Goal: Task Accomplishment & Management: Use online tool/utility

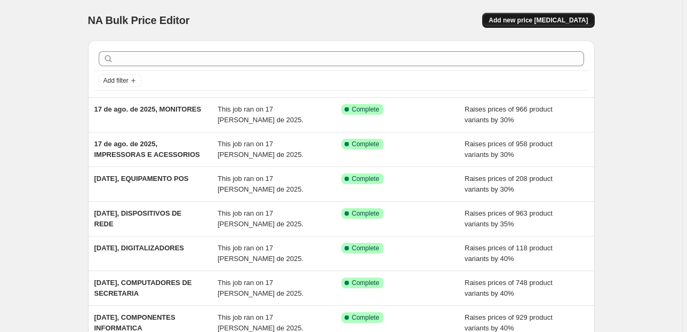
click at [559, 23] on span "Add new price [MEDICAL_DATA]" at bounding box center [537, 20] width 99 height 9
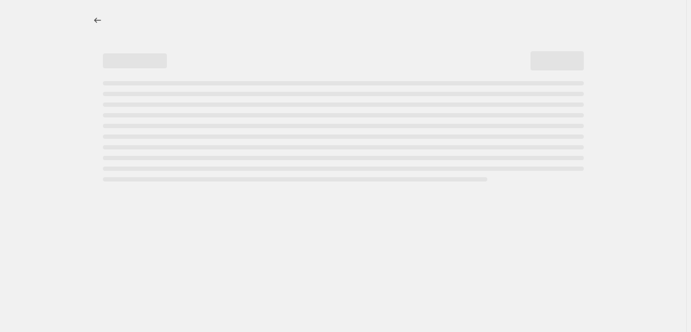
select select "percentage"
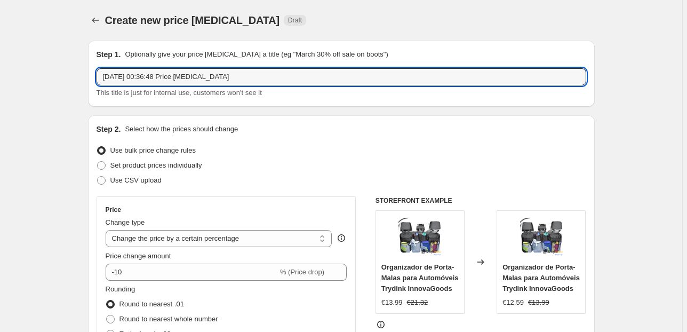
drag, startPoint x: 212, startPoint y: 84, endPoint x: 146, endPoint y: 93, distance: 66.8
click at [146, 93] on div "18/08/2025, 00:36:48 Price change job This title is just for internal use, cust…" at bounding box center [340, 83] width 489 height 30
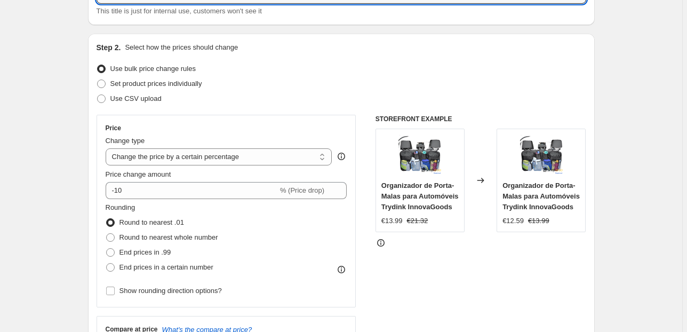
scroll to position [85, 0]
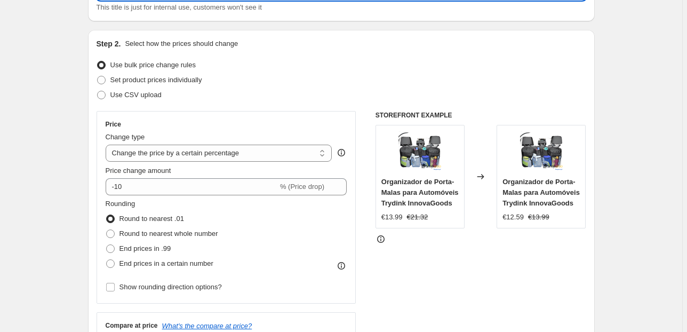
type input "[DATE], PORTATEIS"
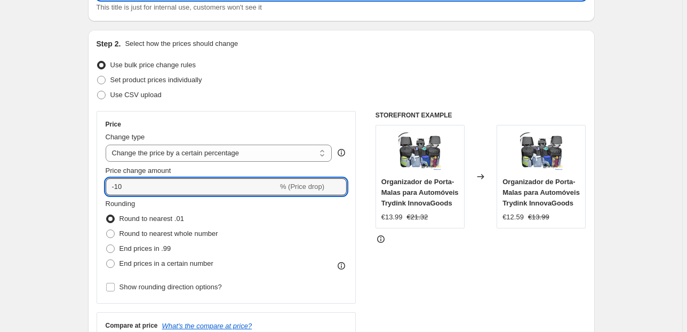
drag, startPoint x: 130, startPoint y: 190, endPoint x: 79, endPoint y: 196, distance: 51.6
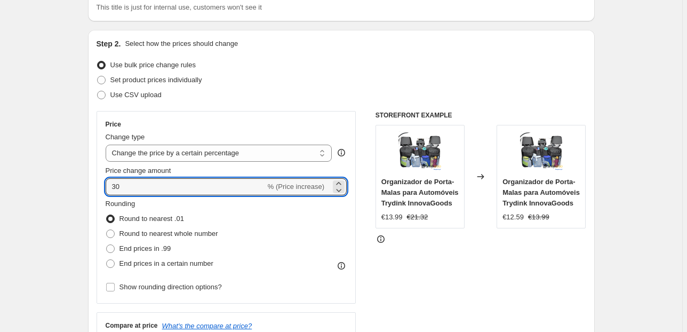
type input "30"
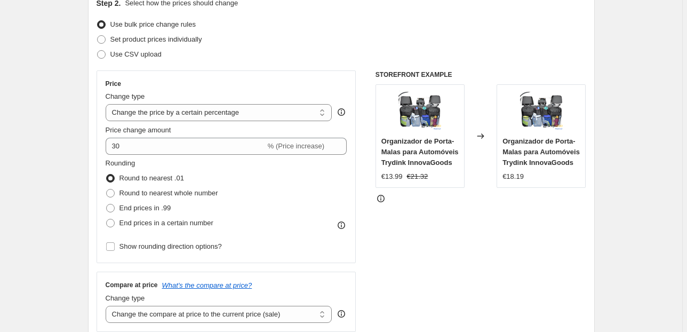
scroll to position [128, 0]
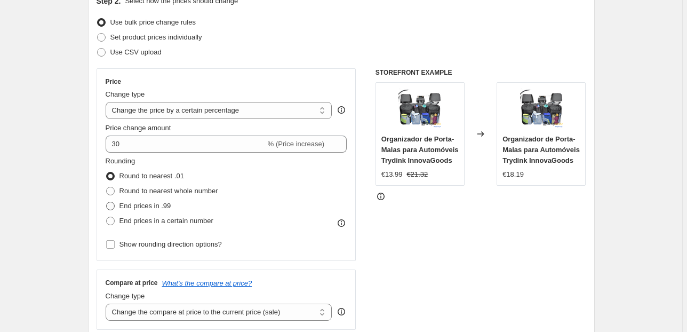
click at [146, 206] on span "End prices in .99" at bounding box center [145, 205] width 52 height 8
click at [107, 202] on input "End prices in .99" at bounding box center [106, 201] width 1 height 1
radio input "true"
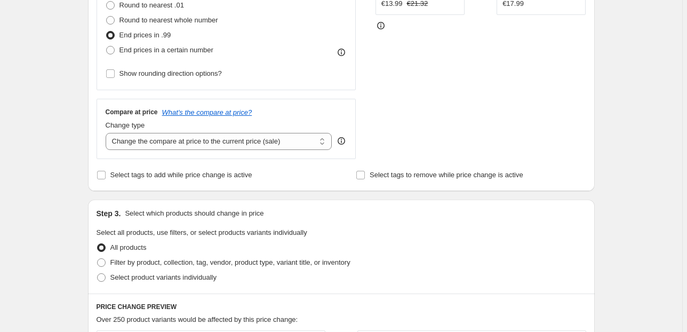
scroll to position [384, 0]
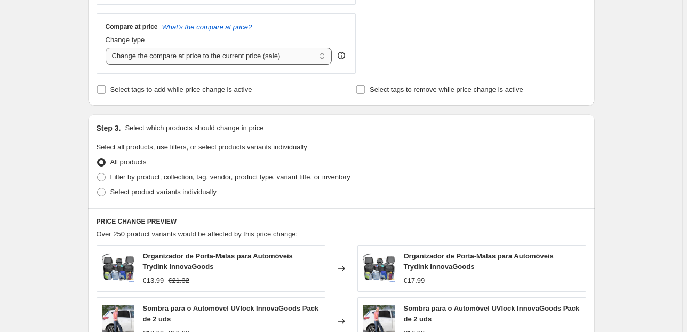
click at [284, 52] on select "Change the compare at price to the current price (sale) Change the compare at p…" at bounding box center [219, 55] width 227 height 17
select select "pp"
click at [107, 47] on select "Change the compare at price to the current price (sale) Change the compare at p…" at bounding box center [219, 55] width 227 height 17
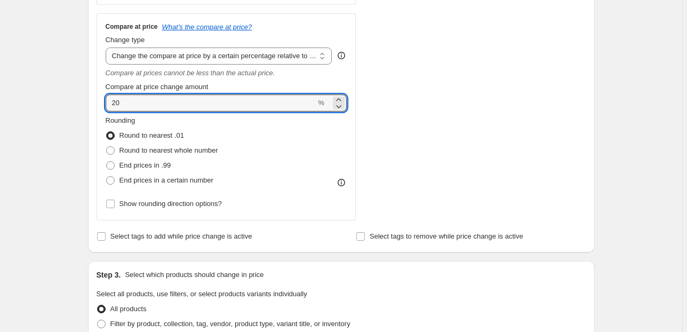
drag, startPoint x: 124, startPoint y: 99, endPoint x: 94, endPoint y: 104, distance: 30.8
type input "65"
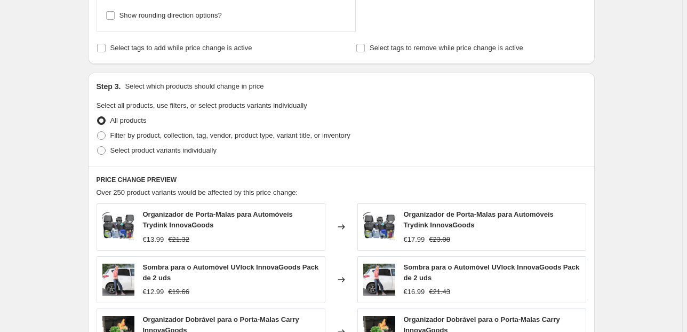
scroll to position [597, 0]
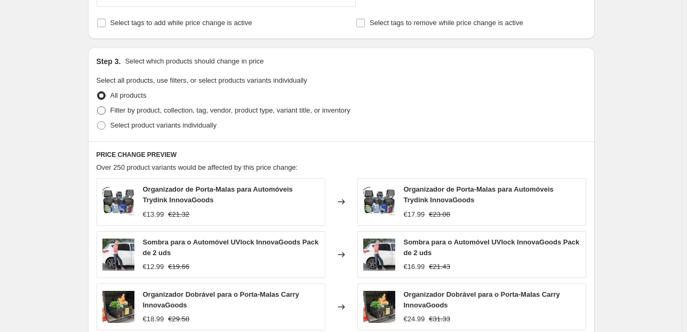
click at [155, 112] on span "Filter by product, collection, tag, vendor, product type, variant title, or inv…" at bounding box center [230, 110] width 240 height 8
click at [98, 107] on input "Filter by product, collection, tag, vendor, product type, variant title, or inv…" at bounding box center [97, 106] width 1 height 1
radio input "true"
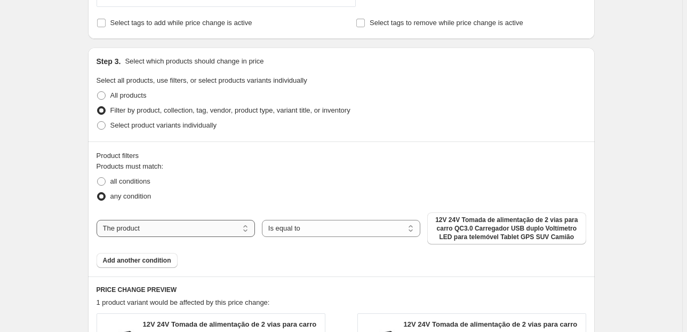
click at [174, 232] on select "The product The product's collection The product's tag The product's vendor The…" at bounding box center [175, 228] width 158 height 17
select select "collection"
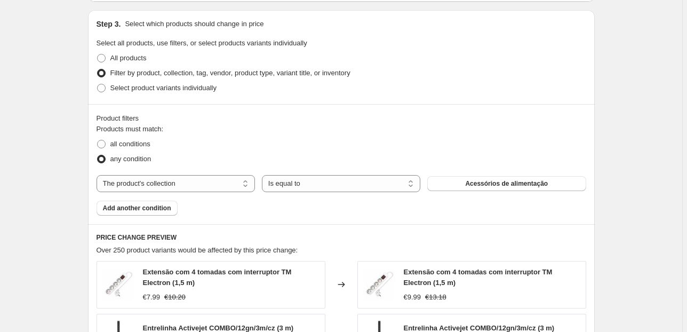
scroll to position [682, 0]
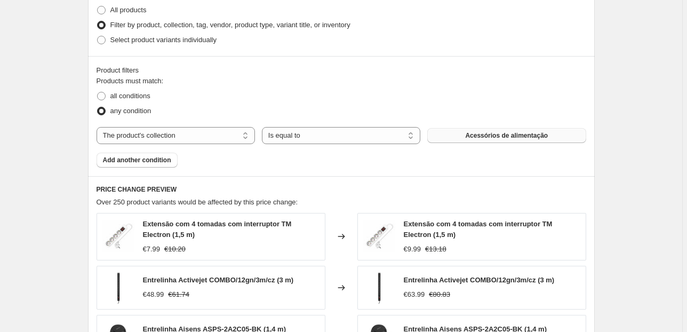
click at [507, 140] on button "Acessórios de alimentação" at bounding box center [506, 135] width 158 height 15
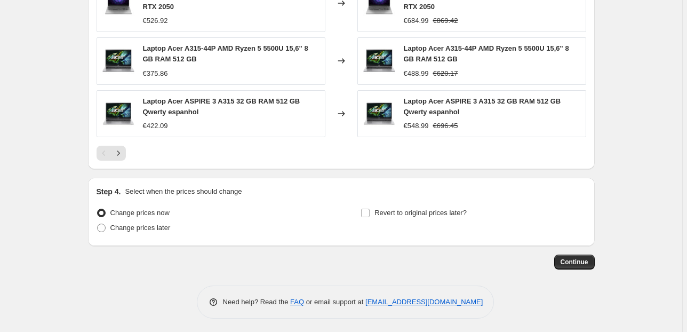
scroll to position [1037, 0]
click at [573, 259] on span "Continue" at bounding box center [574, 261] width 28 height 9
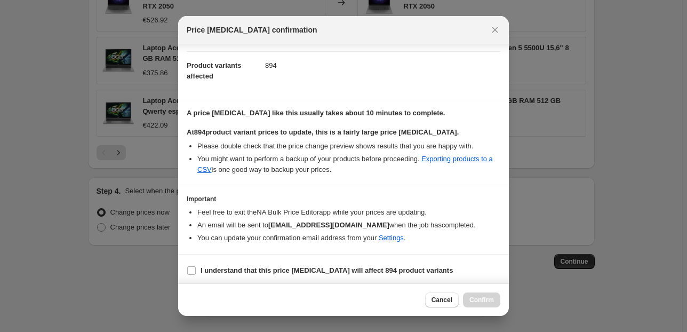
scroll to position [109, 0]
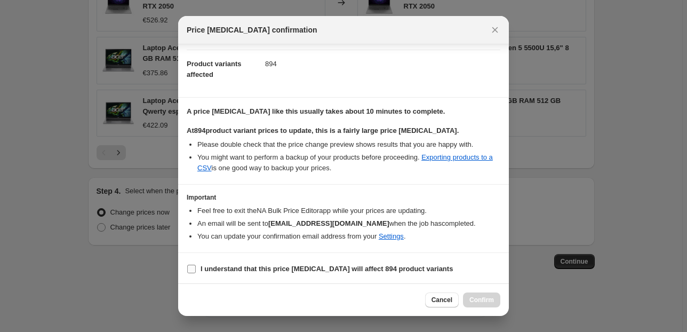
click at [192, 268] on input "I understand that this price change job will affect 894 product variants" at bounding box center [191, 268] width 9 height 9
checkbox input "true"
click at [477, 296] on span "Confirm" at bounding box center [481, 299] width 25 height 9
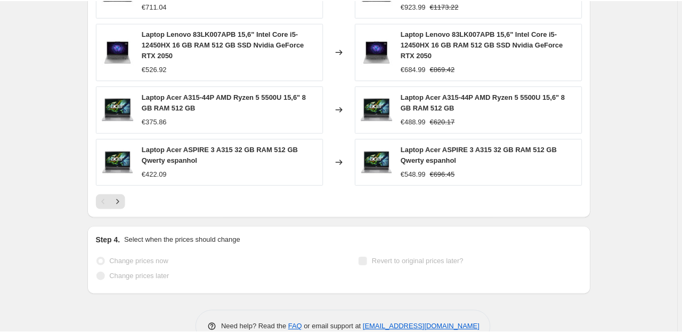
scroll to position [1065, 0]
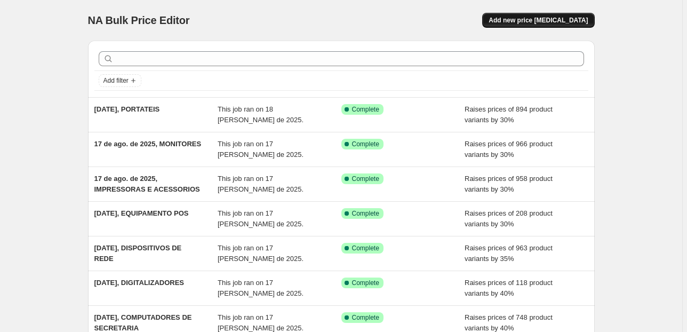
click at [525, 17] on span "Add new price [MEDICAL_DATA]" at bounding box center [537, 20] width 99 height 9
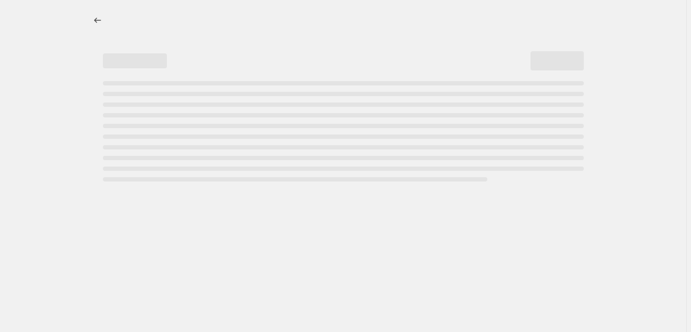
select select "percentage"
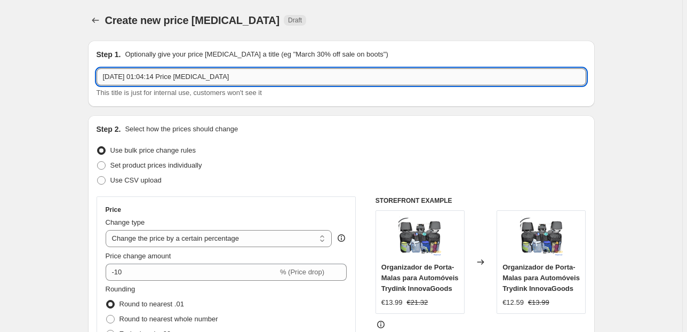
drag, startPoint x: 261, startPoint y: 81, endPoint x: 146, endPoint y: 82, distance: 115.7
click at [146, 82] on input "18/08/2025, 01:04:14 Price change job" at bounding box center [340, 76] width 489 height 17
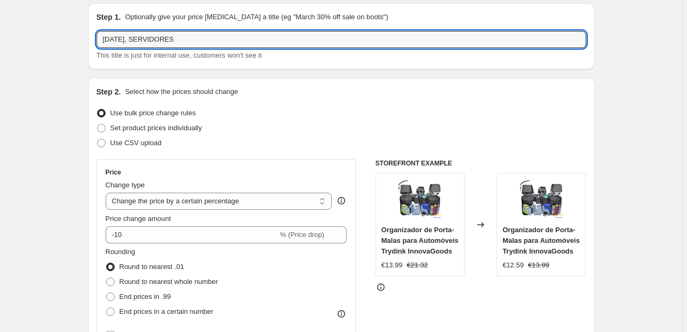
scroll to position [85, 0]
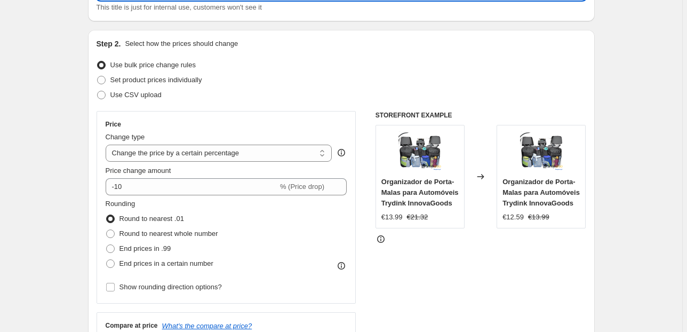
type input "18/08/2025, SERVIDORES"
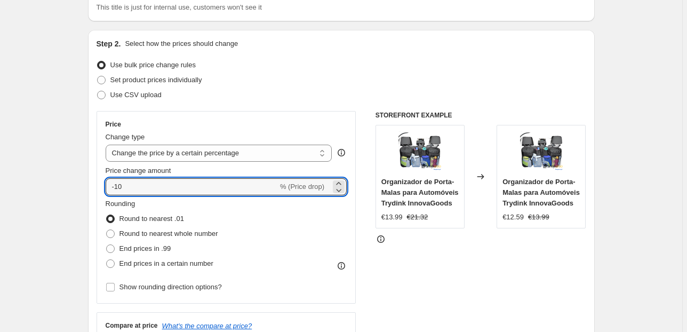
drag, startPoint x: 166, startPoint y: 188, endPoint x: 0, endPoint y: 183, distance: 165.8
type input "30"
click at [164, 254] on label "End prices in .99" at bounding box center [139, 248] width 66 height 15
click at [107, 245] on input "End prices in .99" at bounding box center [106, 244] width 1 height 1
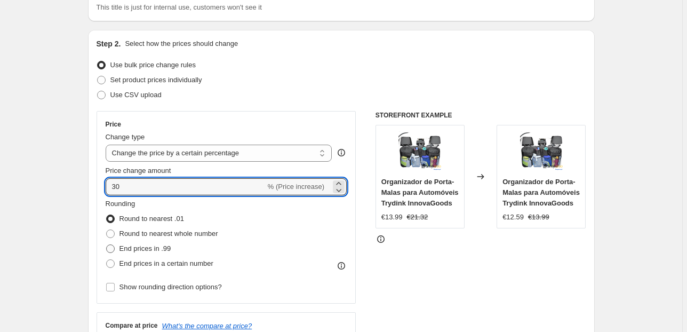
radio input "true"
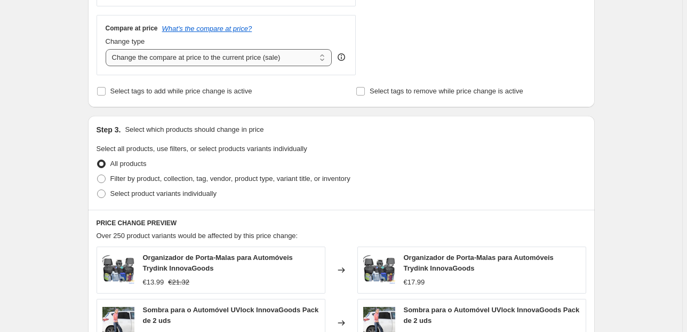
scroll to position [384, 0]
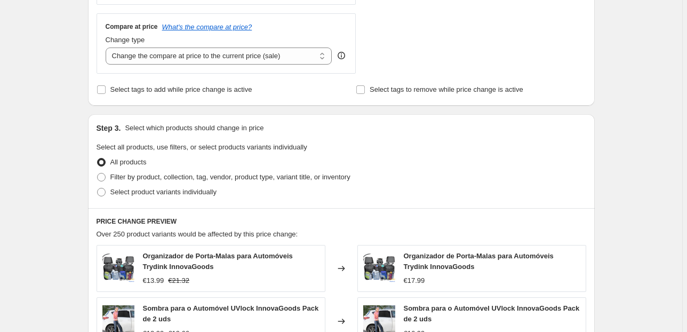
click at [258, 46] on div "Change type Change the compare at price to the current price (sale) Change the …" at bounding box center [219, 50] width 227 height 30
click at [258, 53] on select "Change the compare at price to the current price (sale) Change the compare at p…" at bounding box center [219, 55] width 227 height 17
select select "pp"
click at [107, 47] on select "Change the compare at price to the current price (sale) Change the compare at p…" at bounding box center [219, 55] width 227 height 17
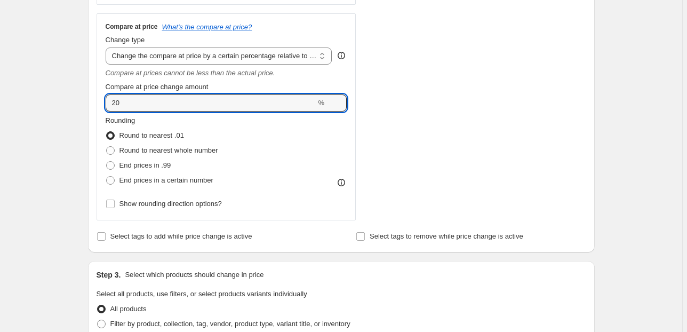
drag, startPoint x: 126, startPoint y: 104, endPoint x: 27, endPoint y: 109, distance: 99.3
click at [31, 109] on div "Create new price change job. This page is ready Create new price change job Dra…" at bounding box center [341, 229] width 682 height 1226
type input "65"
click at [82, 125] on div "Step 1. Optionally give your price change job a title (eg "March 30% off sale o…" at bounding box center [336, 212] width 515 height 1129
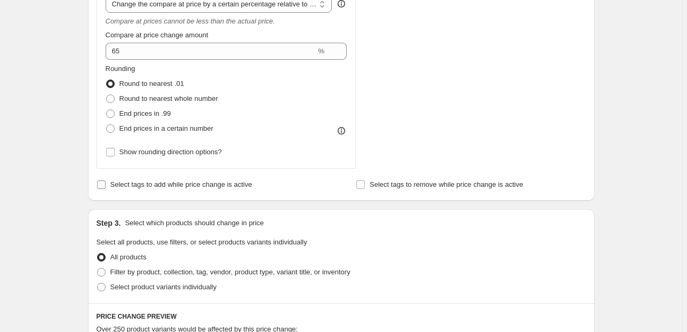
scroll to position [512, 0]
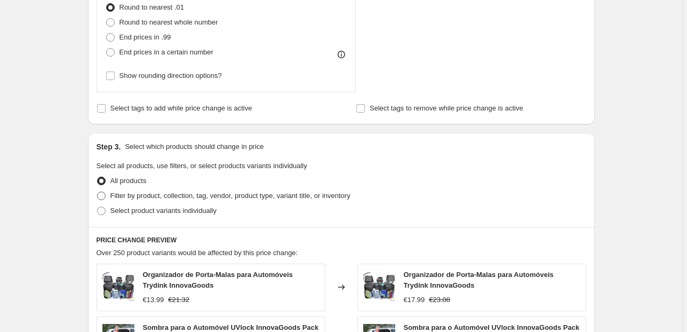
click at [156, 198] on span "Filter by product, collection, tag, vendor, product type, variant title, or inv…" at bounding box center [230, 195] width 240 height 8
click at [98, 192] on input "Filter by product, collection, tag, vendor, product type, variant title, or inv…" at bounding box center [97, 191] width 1 height 1
radio input "true"
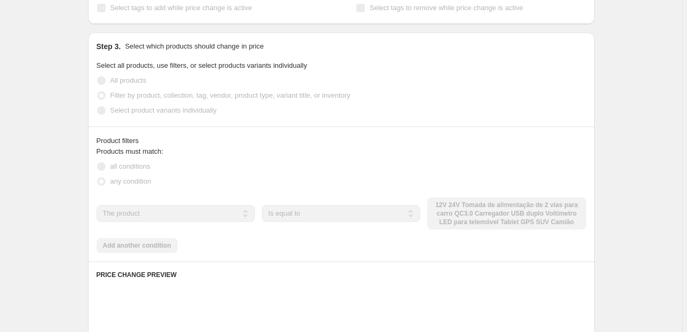
scroll to position [640, 0]
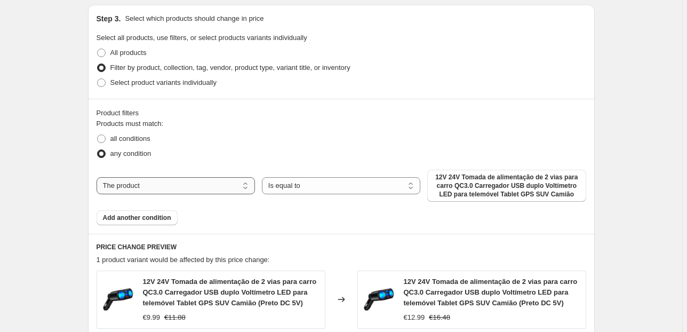
click at [203, 188] on select "The product The product's collection The product's tag The product's vendor The…" at bounding box center [175, 185] width 158 height 17
select select "collection"
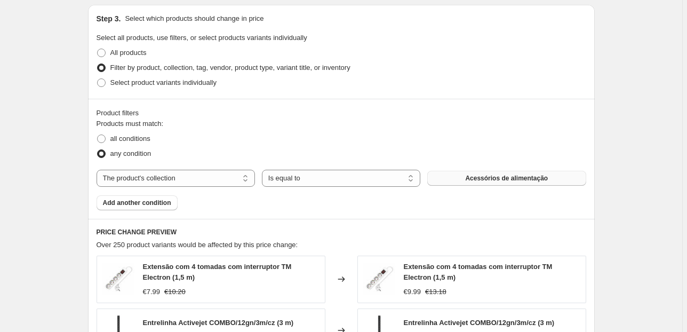
click at [504, 172] on button "Acessórios de alimentação" at bounding box center [506, 178] width 158 height 15
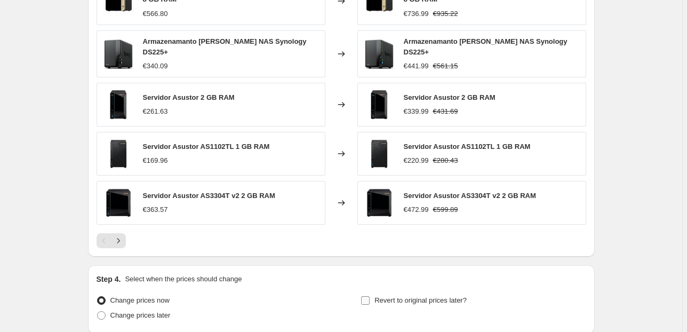
scroll to position [1002, 0]
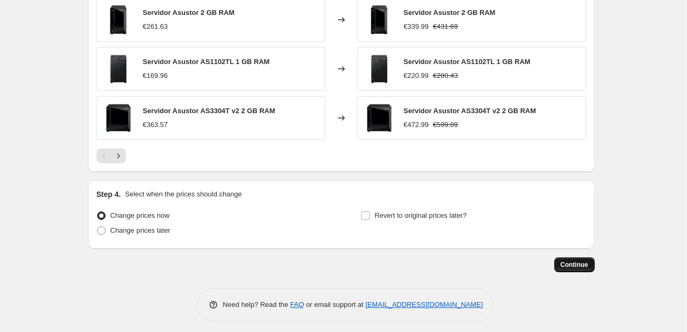
click at [582, 264] on button "Continue" at bounding box center [574, 264] width 41 height 15
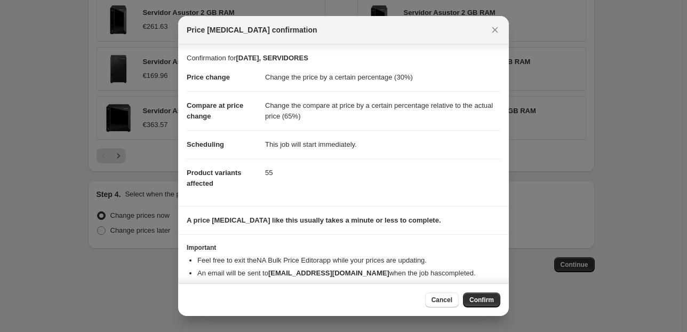
scroll to position [18, 0]
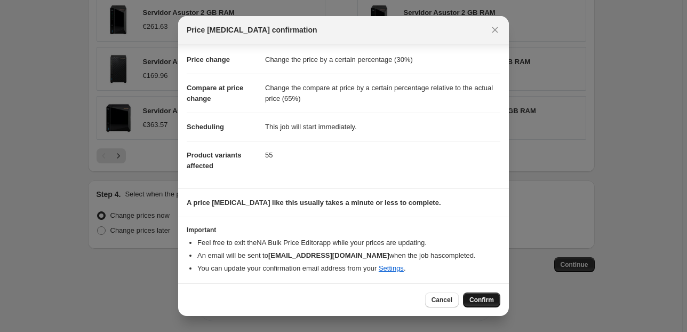
click at [478, 300] on span "Confirm" at bounding box center [481, 299] width 25 height 9
